Goal: Task Accomplishment & Management: Complete application form

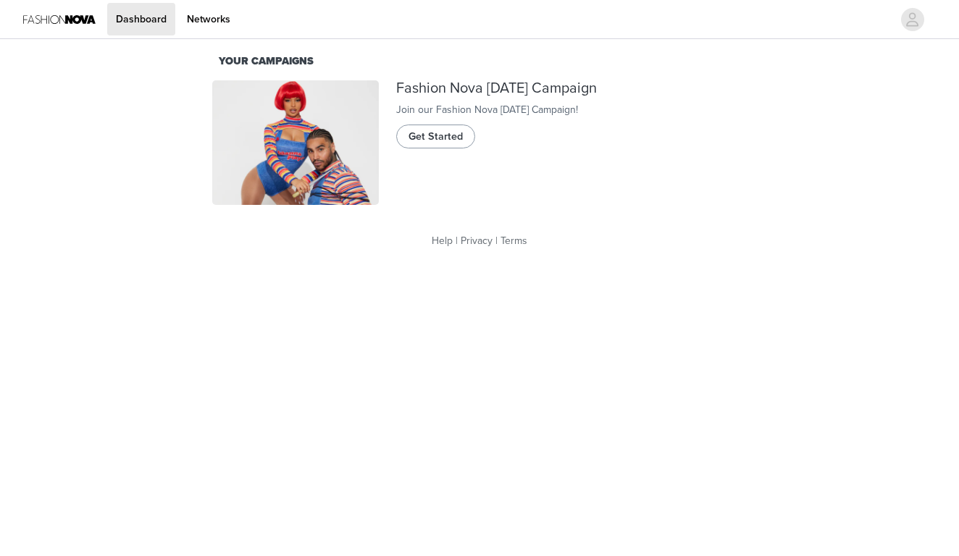
click at [425, 143] on span "Get Started" at bounding box center [436, 137] width 54 height 16
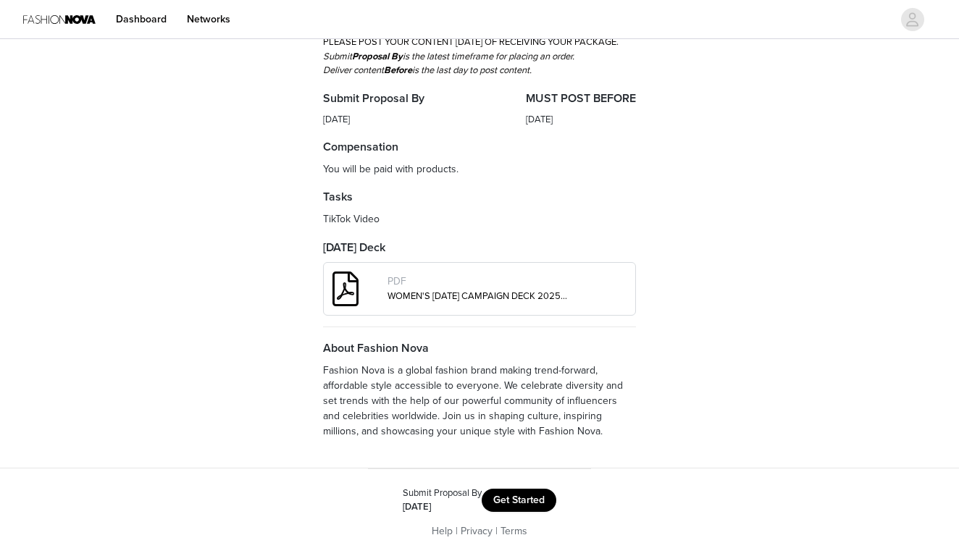
scroll to position [428, 0]
click at [510, 503] on button "Get Started" at bounding box center [519, 500] width 75 height 23
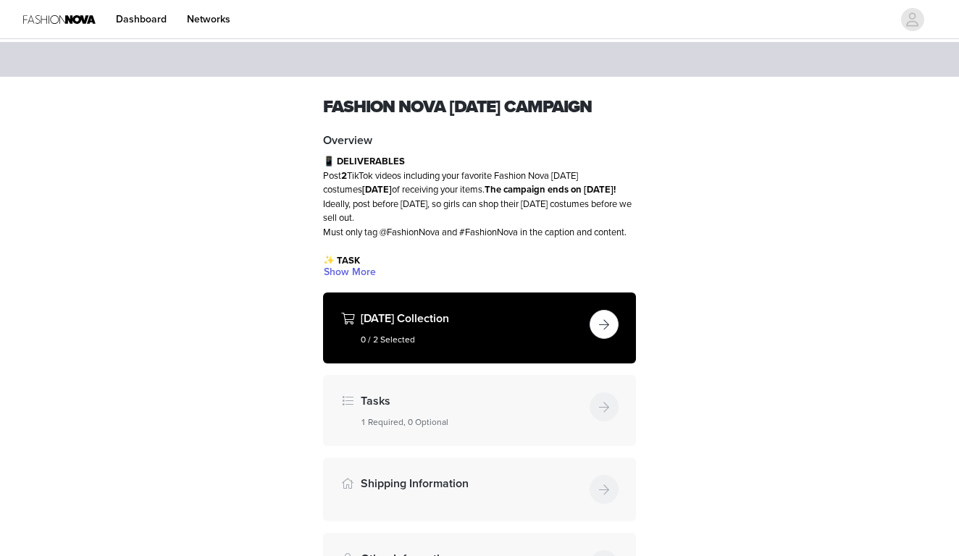
click at [605, 339] on button "button" at bounding box center [604, 324] width 29 height 29
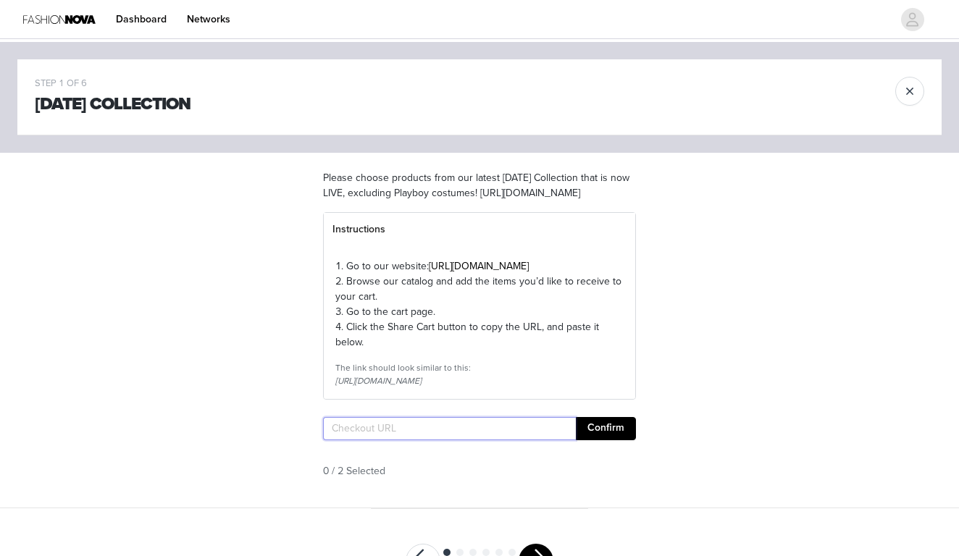
click at [413, 440] on input "text" at bounding box center [449, 428] width 253 height 23
paste input "[URL][DOMAIN_NAME]"
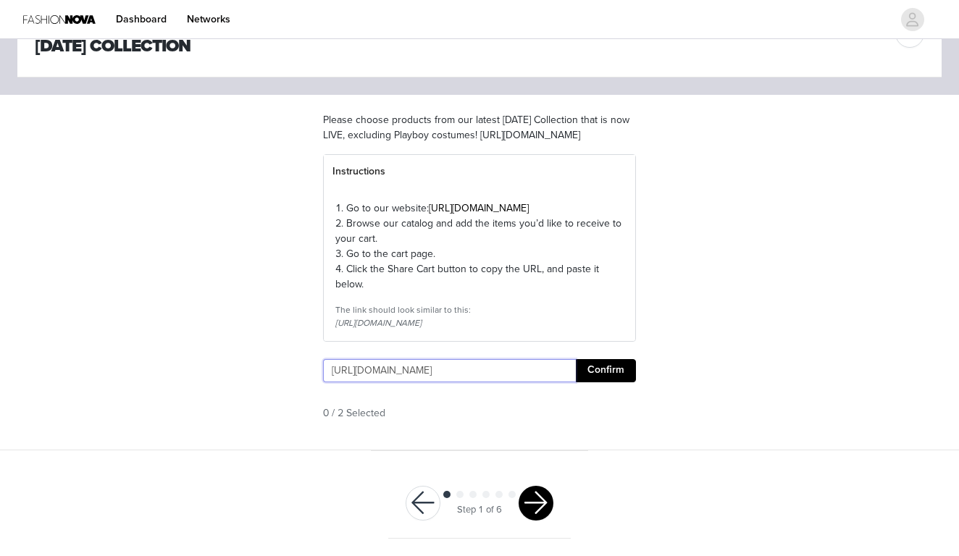
scroll to position [101, 0]
type input "[URL][DOMAIN_NAME]"
click at [604, 374] on button "Confirm" at bounding box center [606, 370] width 60 height 23
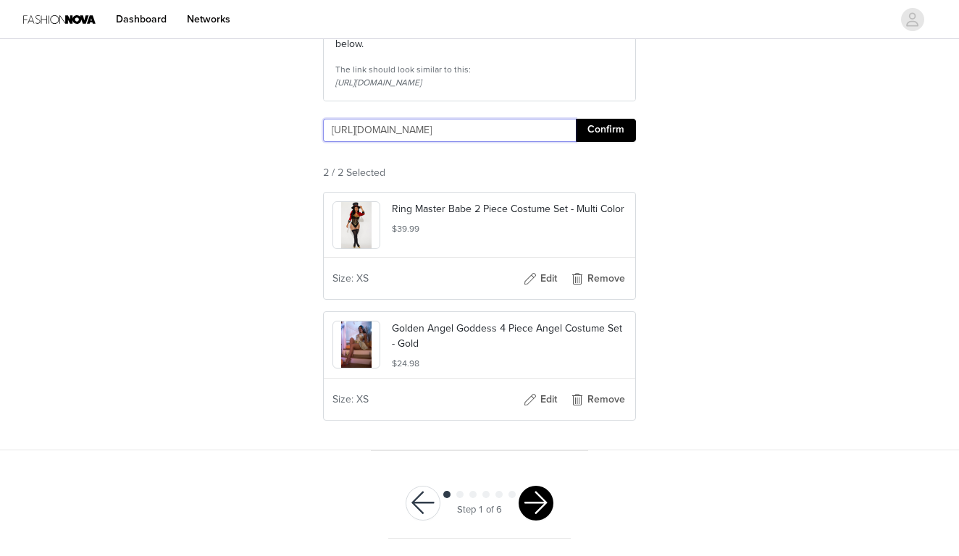
scroll to position [341, 0]
click at [545, 503] on button "button" at bounding box center [536, 503] width 35 height 35
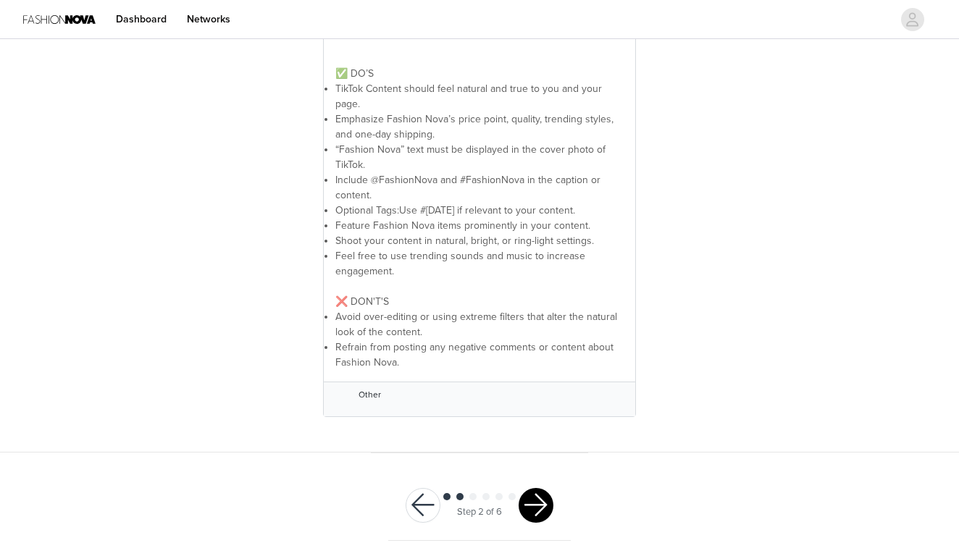
click at [545, 498] on button "button" at bounding box center [536, 505] width 35 height 35
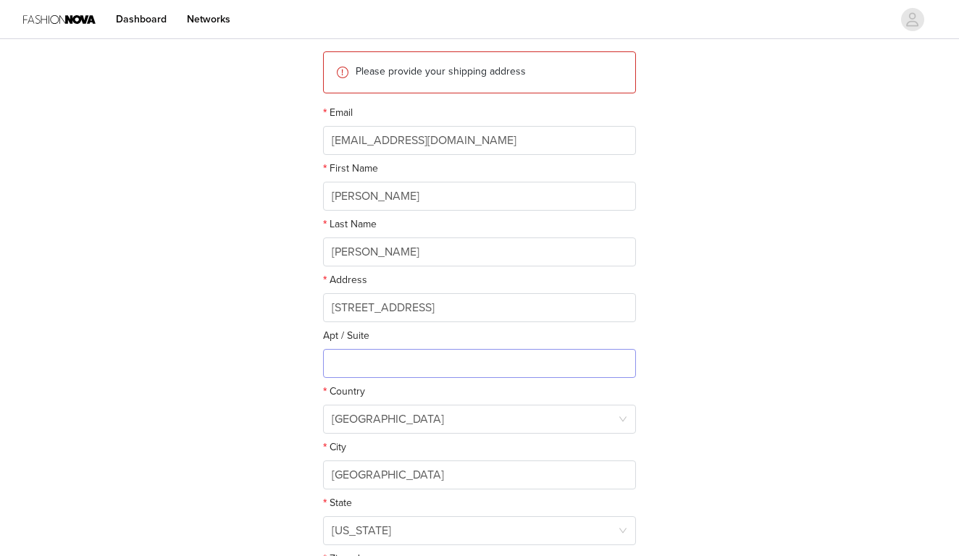
scroll to position [167, 1]
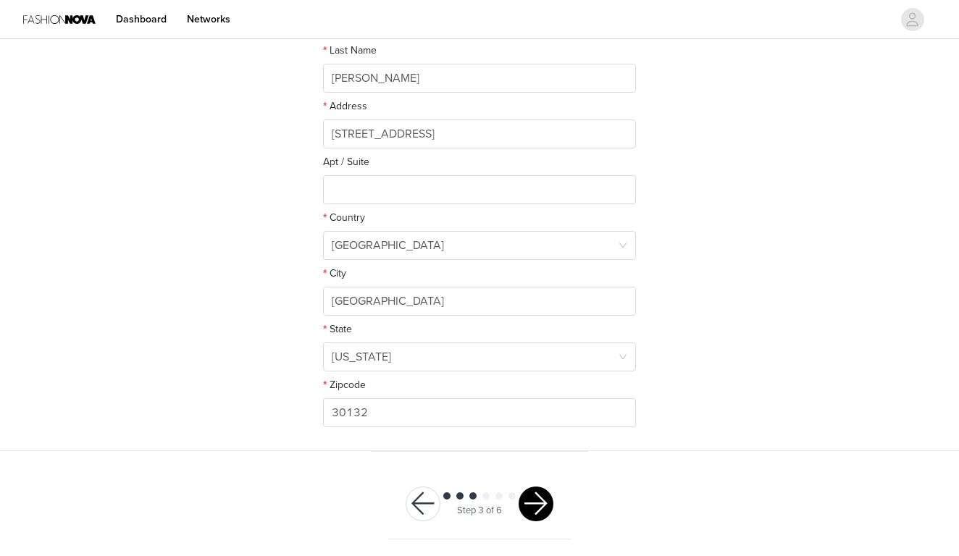
click at [545, 512] on button "button" at bounding box center [536, 504] width 35 height 35
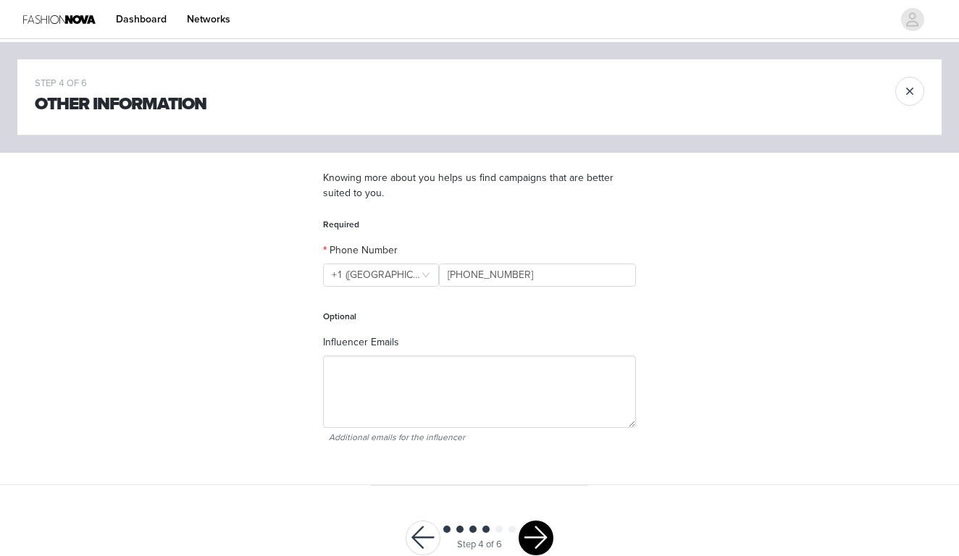
click at [537, 332] on form "Required Phone Number +1 ([GEOGRAPHIC_DATA]) +1 ([GEOGRAPHIC_DATA]) [PHONE_NUMB…" at bounding box center [479, 334] width 313 height 232
click at [538, 538] on button "button" at bounding box center [536, 538] width 35 height 35
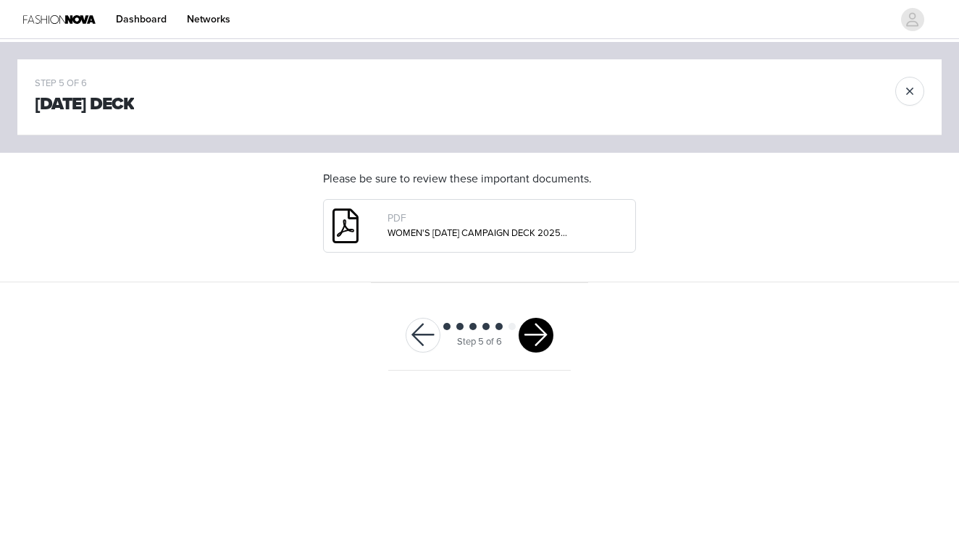
click at [535, 331] on button "button" at bounding box center [536, 335] width 35 height 35
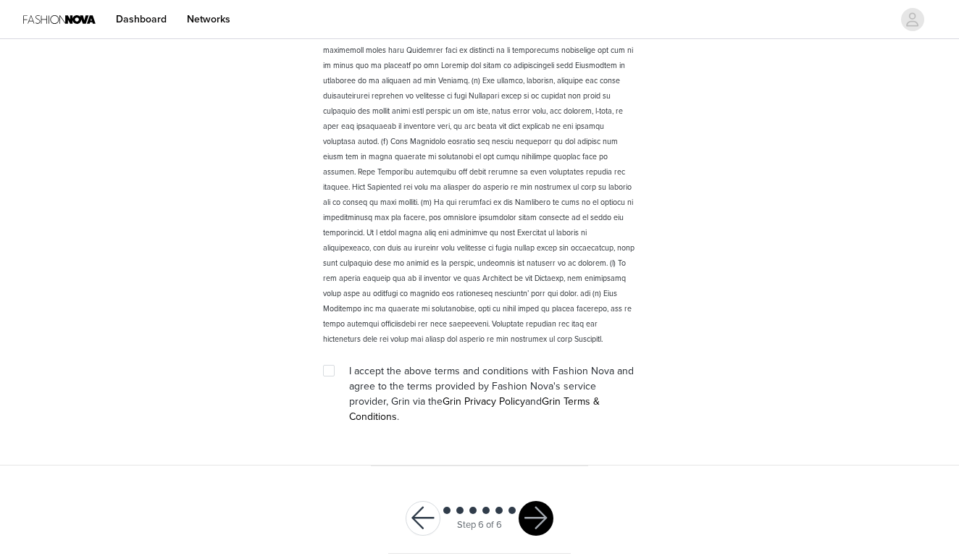
scroll to position [1978, 0]
click at [336, 375] on div at bounding box center [333, 371] width 20 height 15
click at [327, 375] on input "checkbox" at bounding box center [328, 371] width 10 height 10
checkbox input "true"
click at [531, 512] on button "button" at bounding box center [536, 519] width 35 height 35
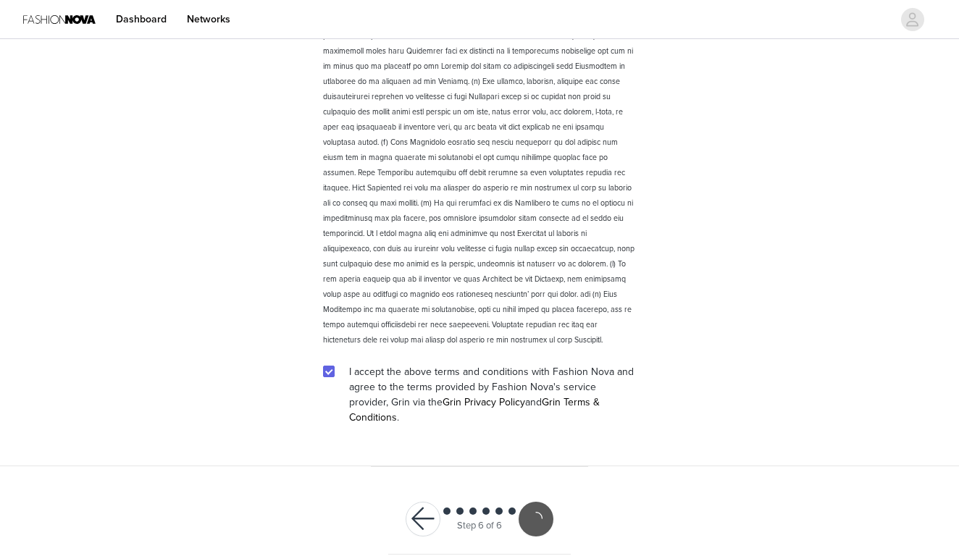
scroll to position [1925, 0]
